Goal: Check status: Check status

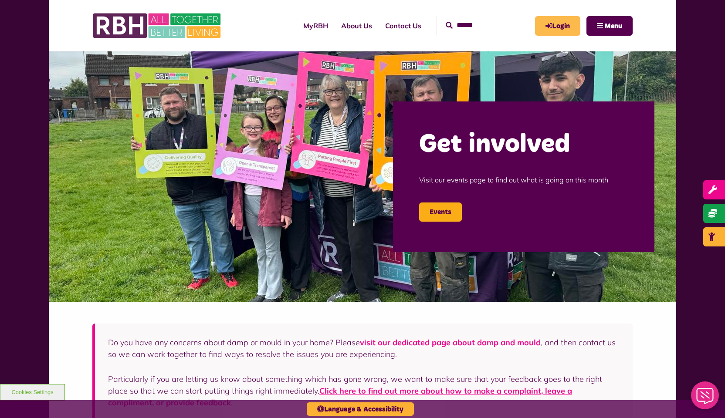
click at [565, 25] on link "Login" at bounding box center [557, 26] width 45 height 20
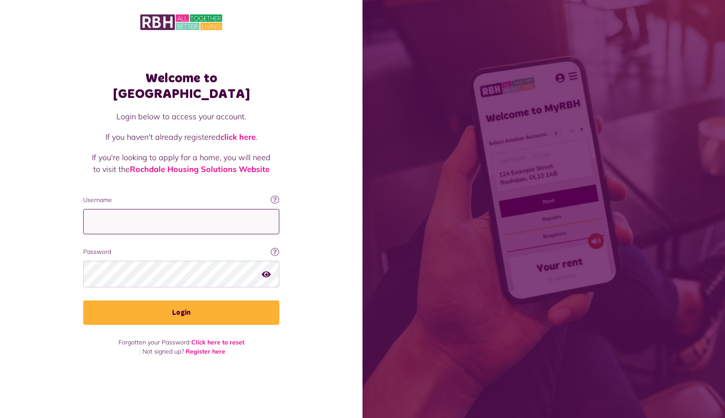
click at [249, 213] on input "Username" at bounding box center [181, 222] width 196 height 26
type input "**********"
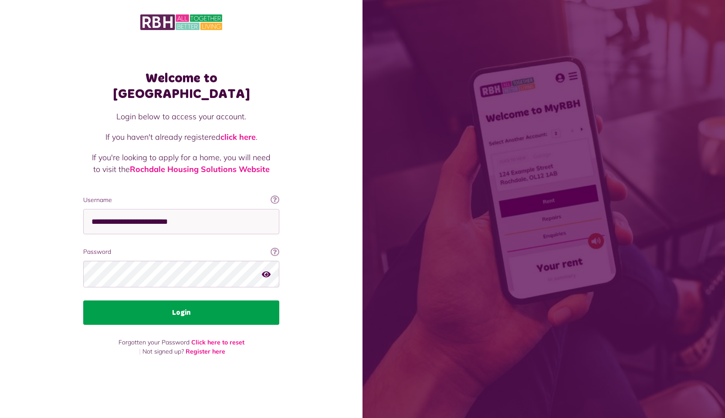
click at [203, 304] on button "Login" at bounding box center [181, 312] width 196 height 24
click at [168, 310] on button "Login" at bounding box center [181, 312] width 196 height 24
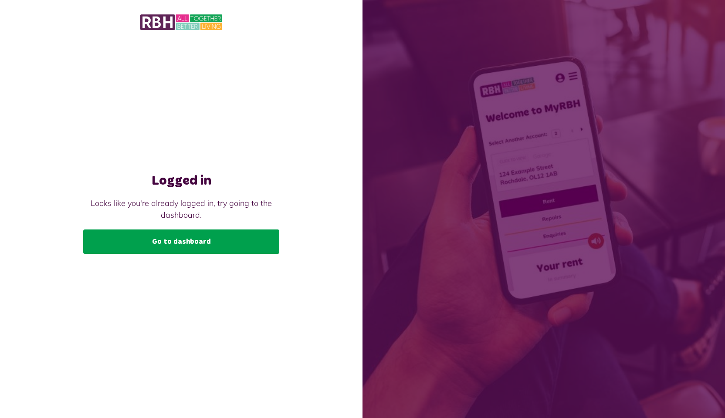
click at [153, 239] on link "Go to dashboard" at bounding box center [181, 242] width 196 height 24
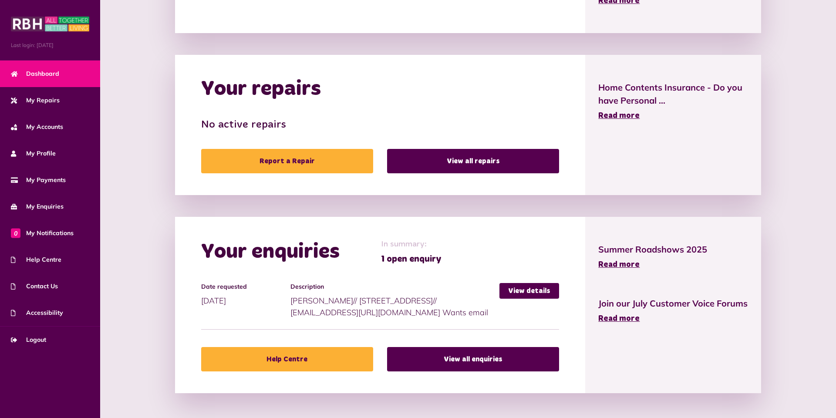
scroll to position [392, 0]
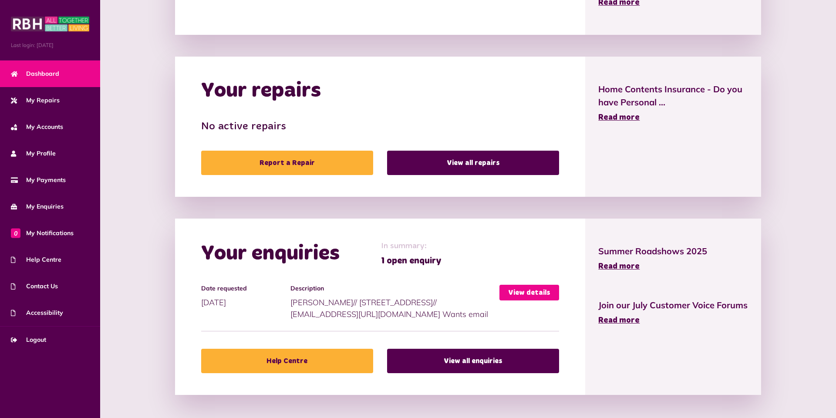
click at [510, 291] on link "View details" at bounding box center [530, 293] width 60 height 16
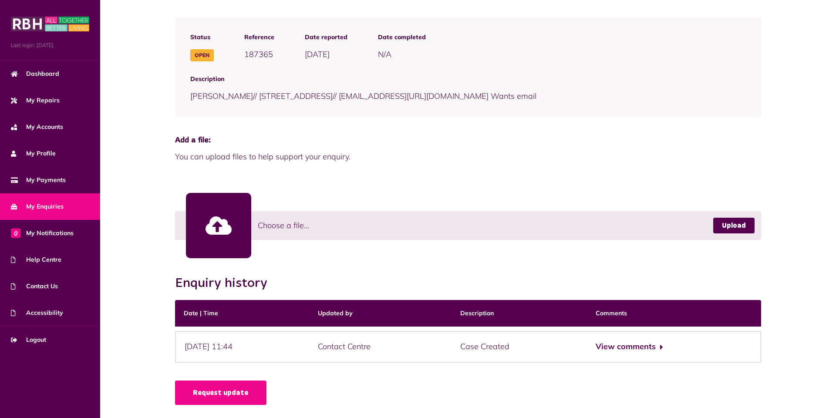
scroll to position [97, 0]
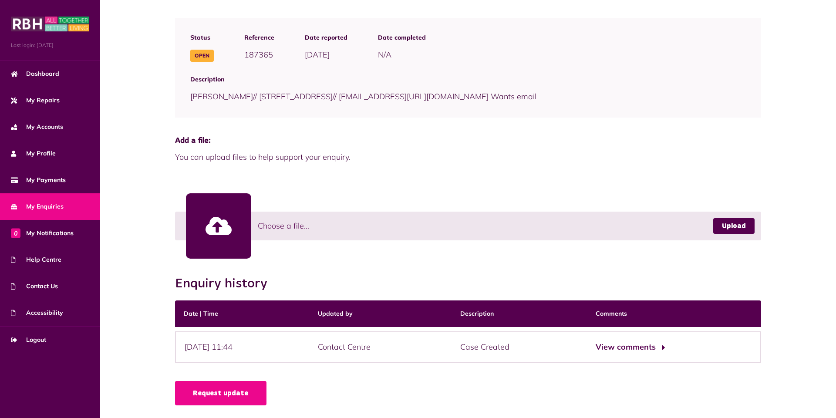
click at [647, 348] on button "View comments" at bounding box center [630, 347] width 68 height 13
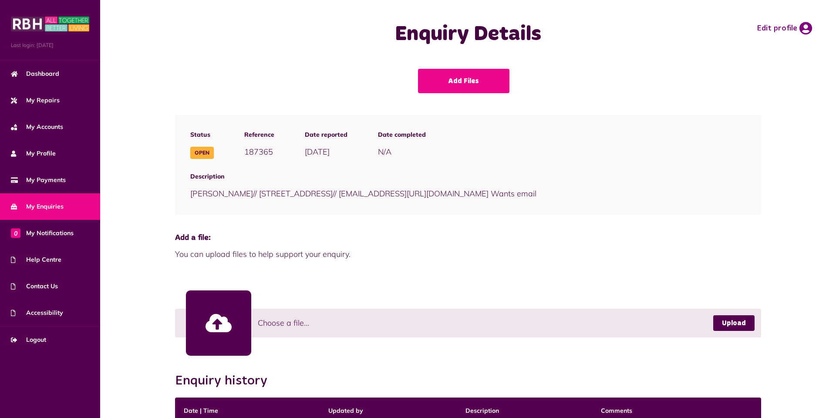
scroll to position [0, 0]
click at [54, 73] on span "Dashboard" at bounding box center [35, 73] width 48 height 9
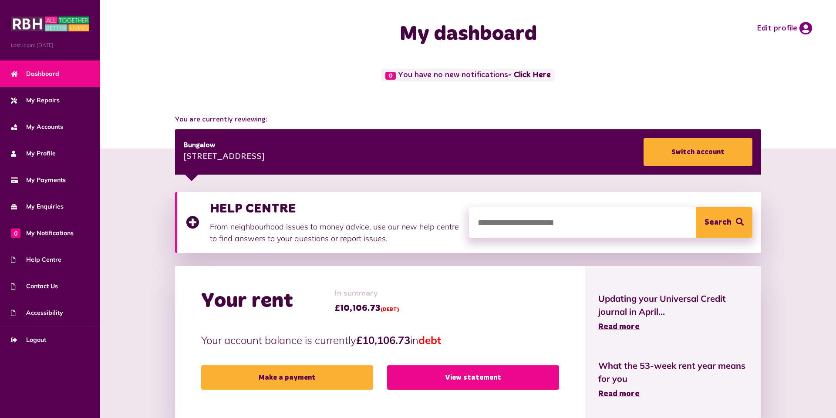
scroll to position [2, 0]
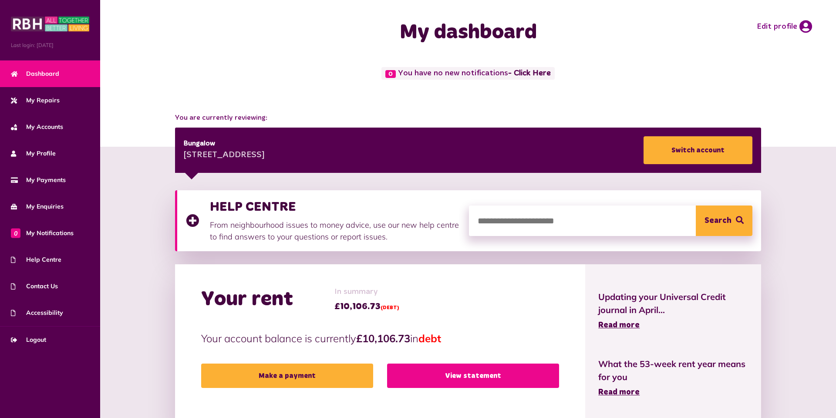
click at [477, 381] on link "View statement" at bounding box center [473, 376] width 172 height 24
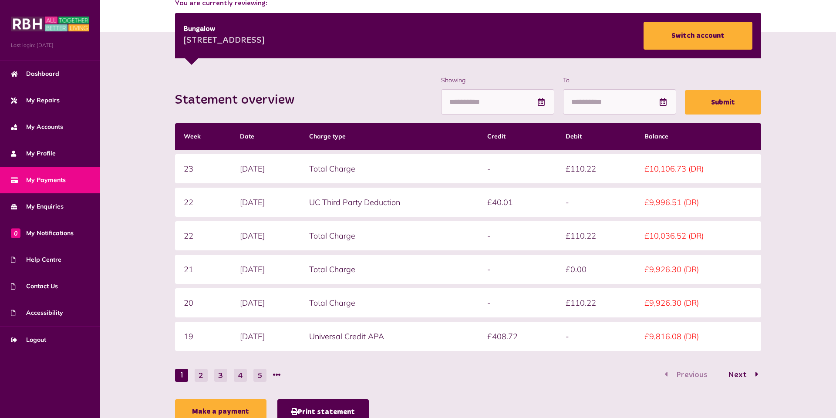
scroll to position [116, 0]
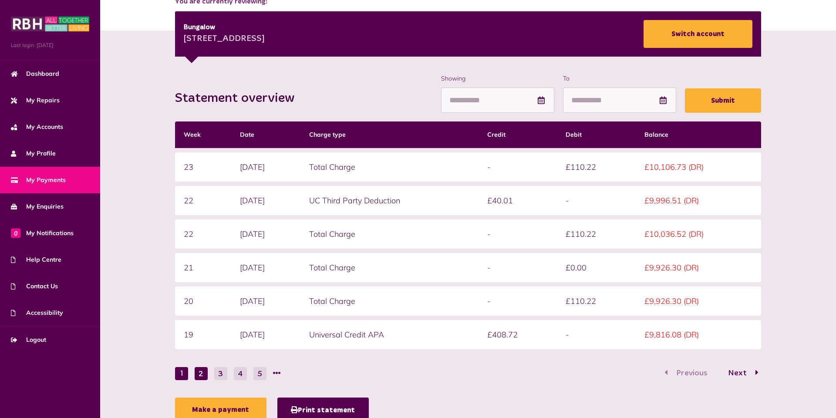
click at [201, 371] on button "2" at bounding box center [201, 373] width 13 height 13
